Goal: Transaction & Acquisition: Download file/media

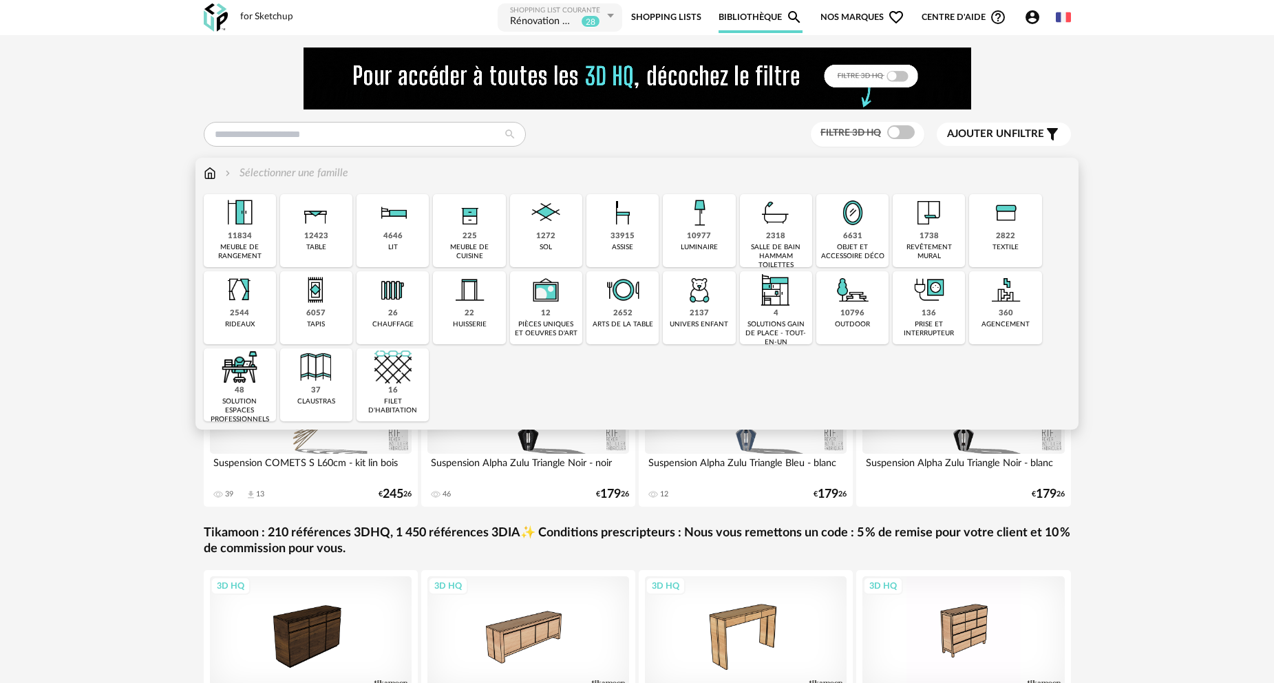
click at [323, 234] on div "12423" at bounding box center [316, 236] width 24 height 10
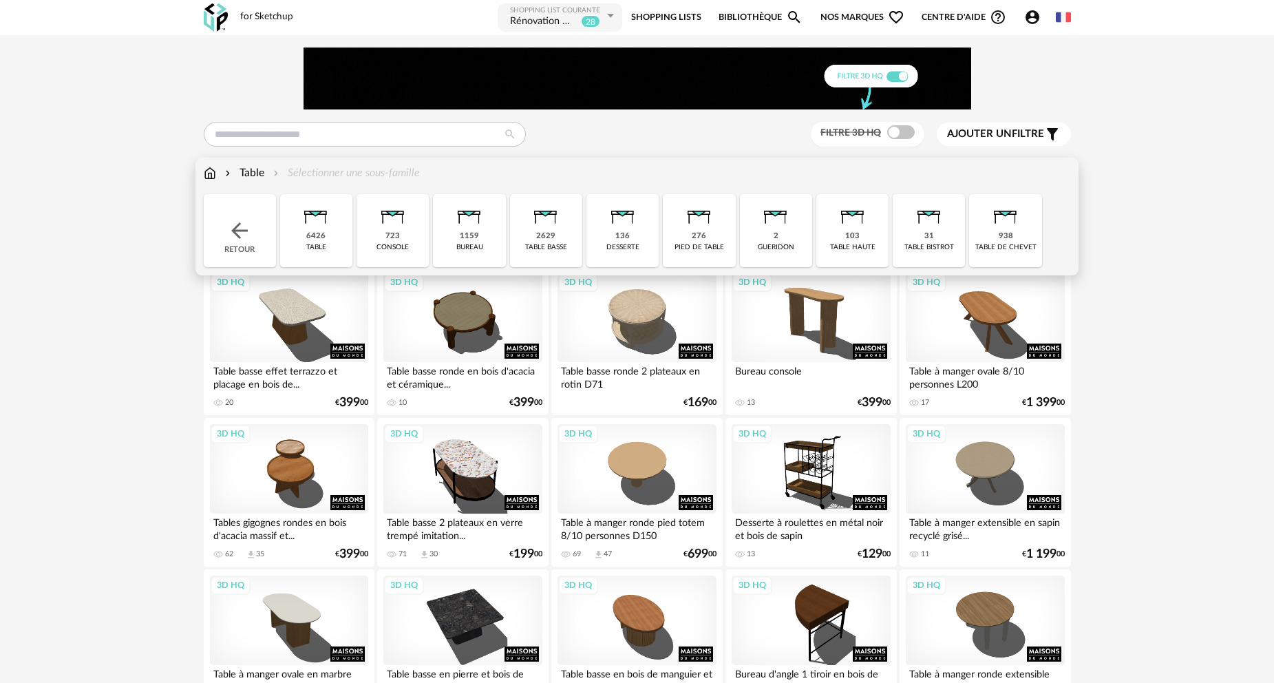
click at [317, 234] on div "6426" at bounding box center [315, 236] width 19 height 10
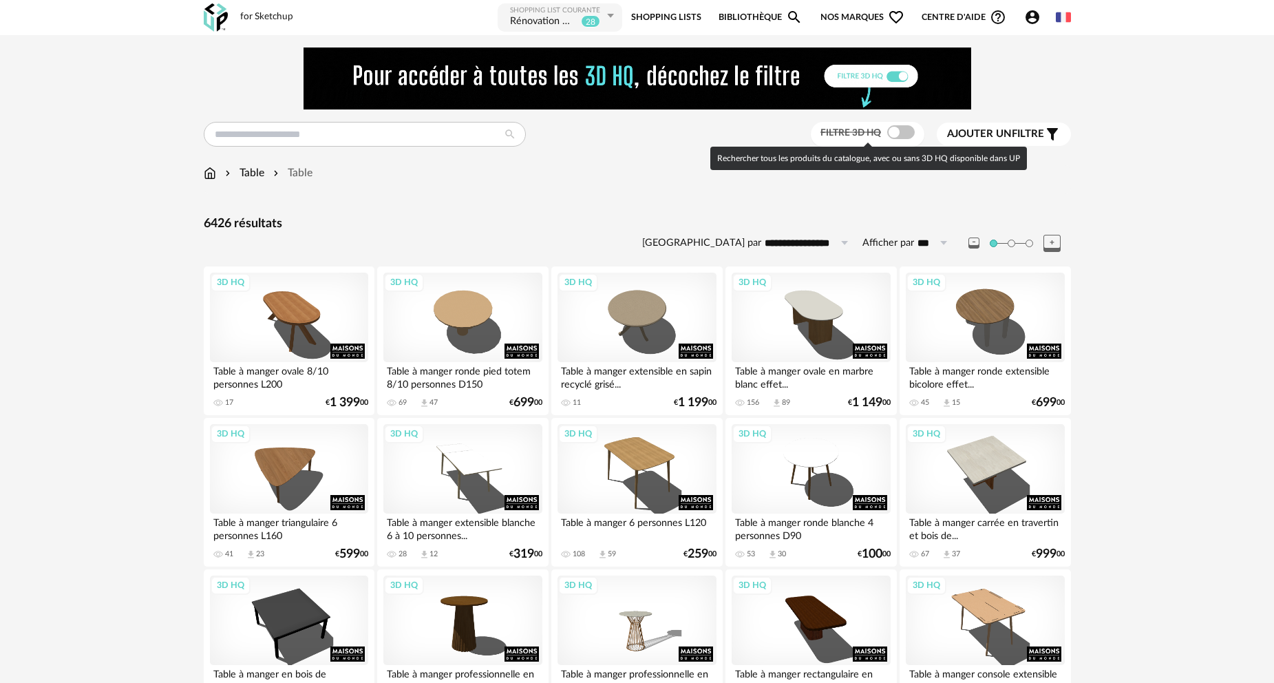
click at [901, 135] on span at bounding box center [901, 132] width 28 height 14
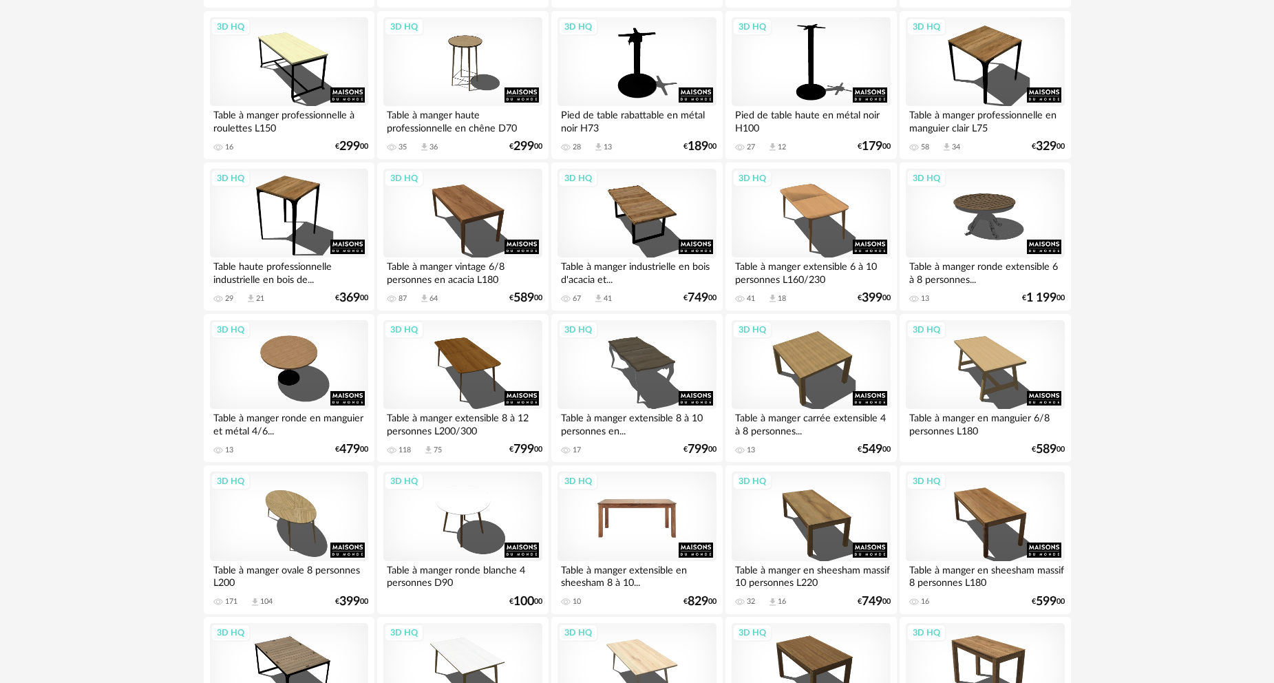
scroll to position [2684, 0]
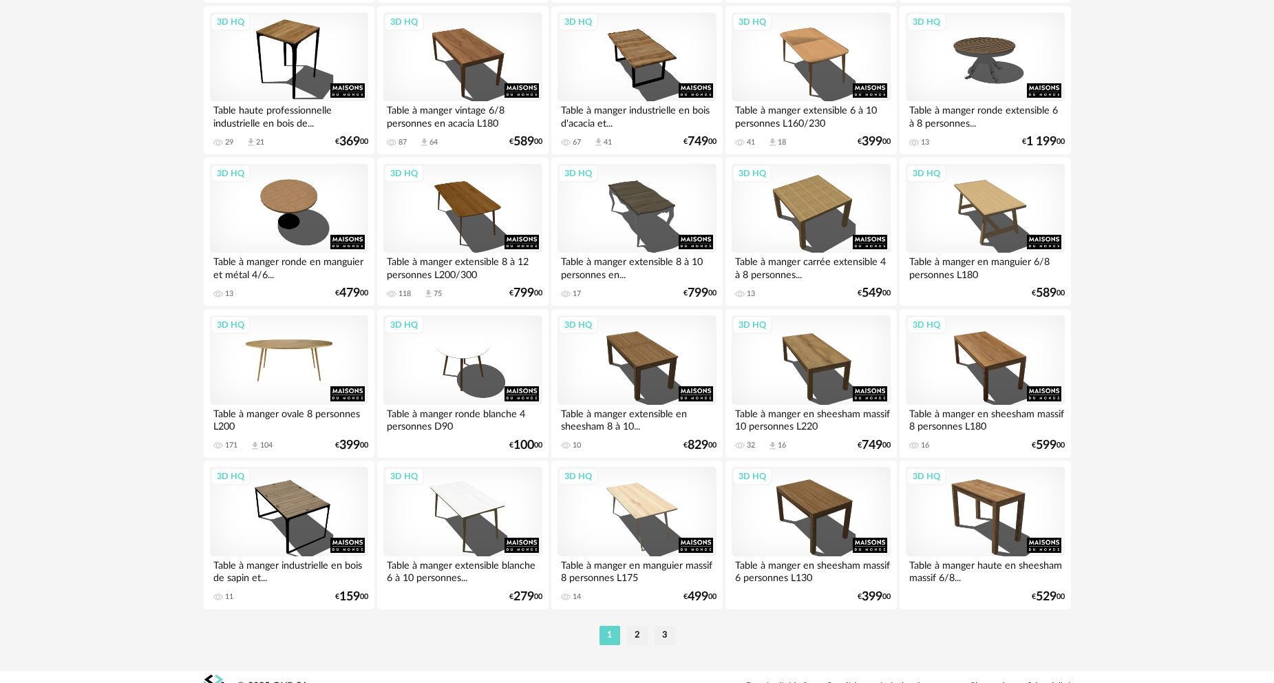
click at [305, 359] on div "3D HQ" at bounding box center [289, 359] width 158 height 89
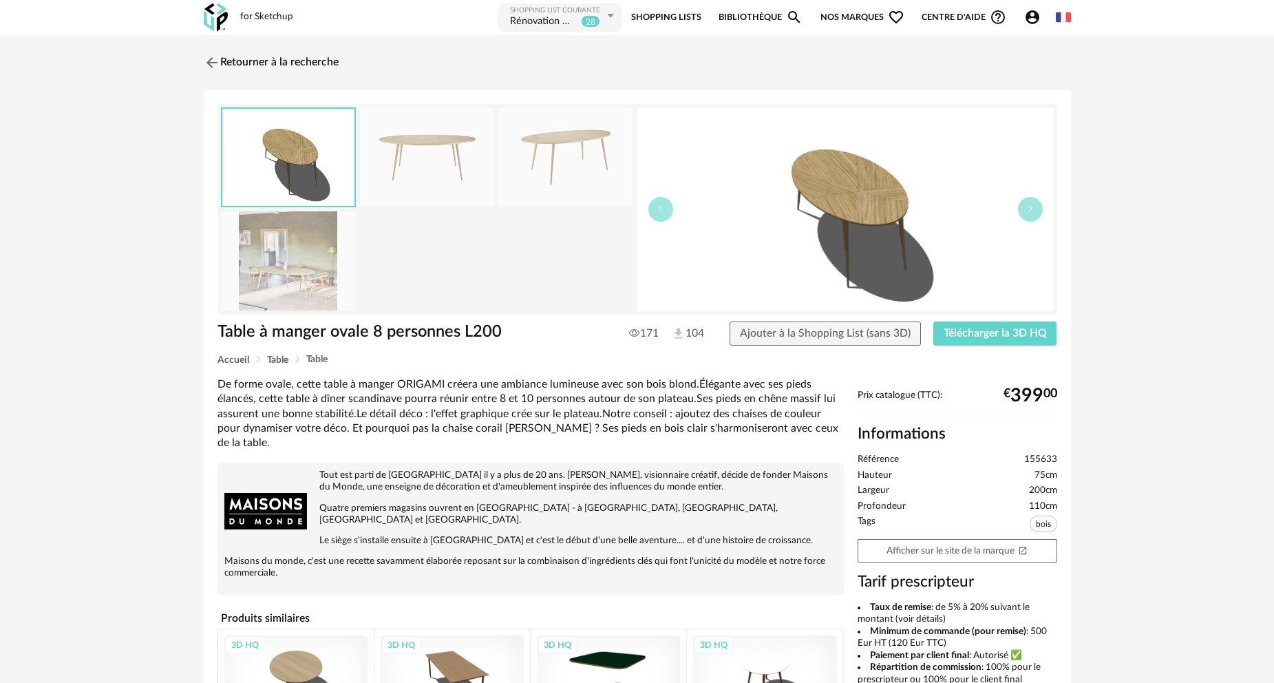
click at [314, 267] on img at bounding box center [289, 260] width 134 height 98
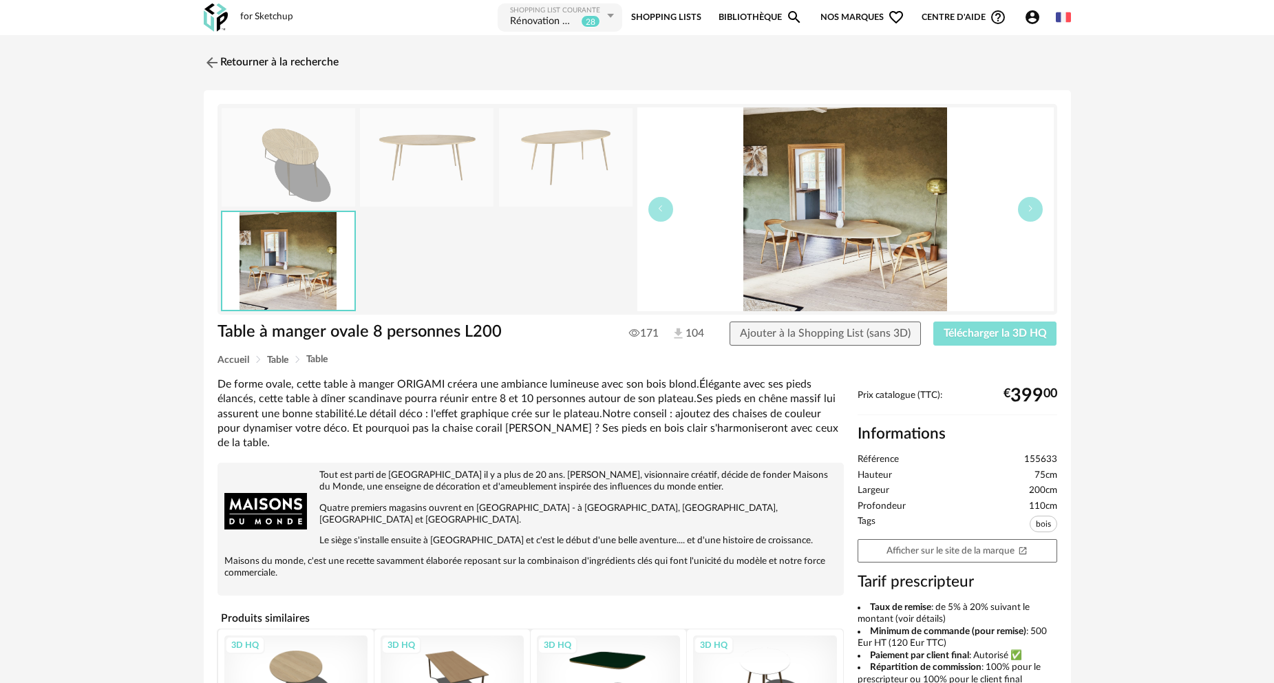
click at [985, 335] on span "Télécharger la 3D HQ" at bounding box center [995, 333] width 103 height 11
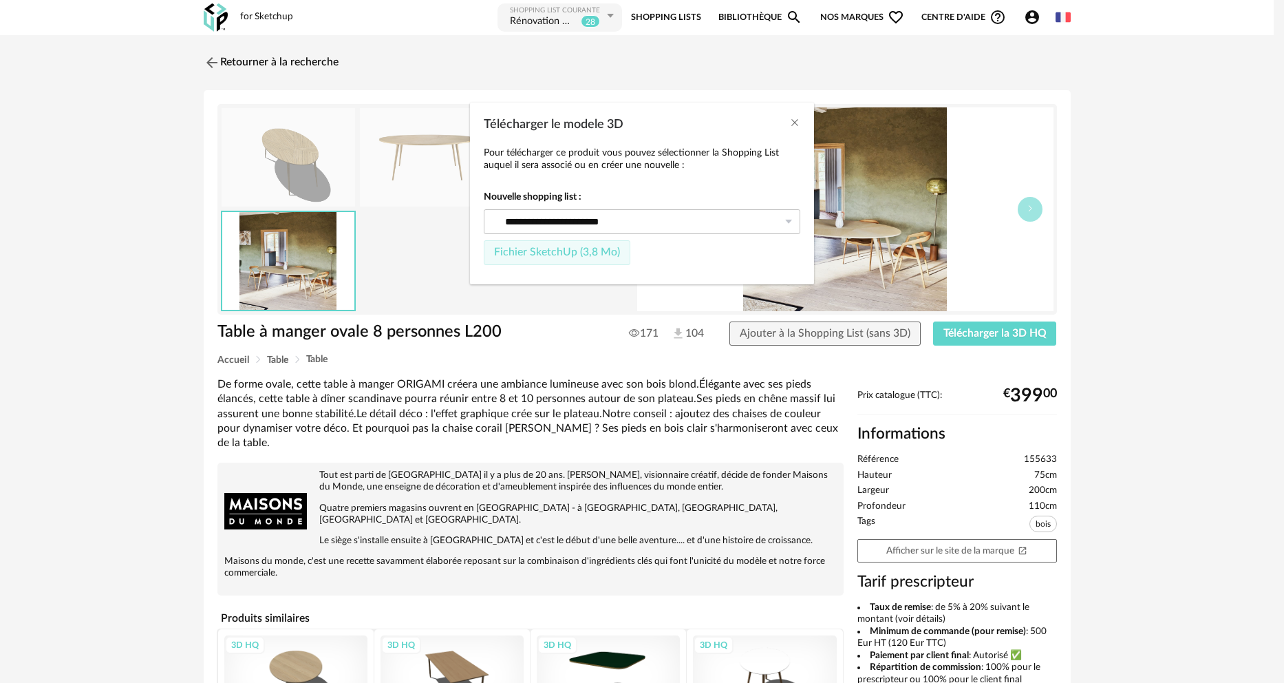
click at [590, 255] on span "Fichier SketchUp (3,8 Mo)" at bounding box center [557, 251] width 126 height 11
